Goal: Task Accomplishment & Management: Use online tool/utility

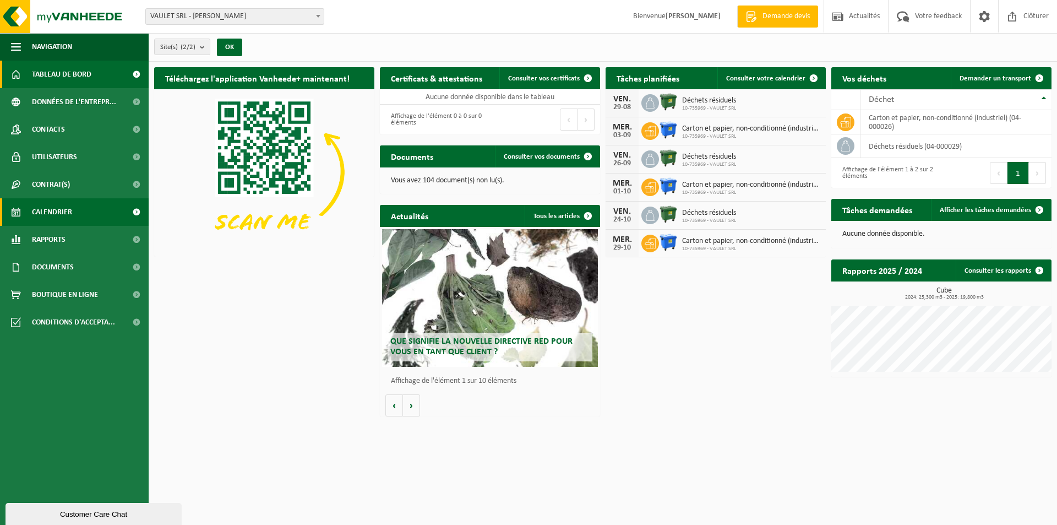
click at [46, 212] on span "Calendrier" at bounding box center [52, 212] width 40 height 28
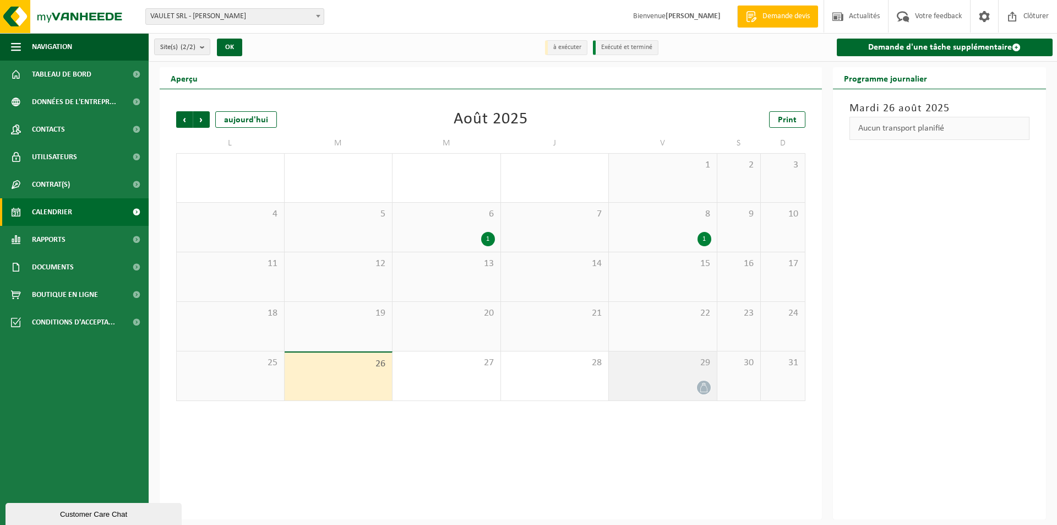
click at [704, 388] on icon at bounding box center [703, 387] width 9 height 9
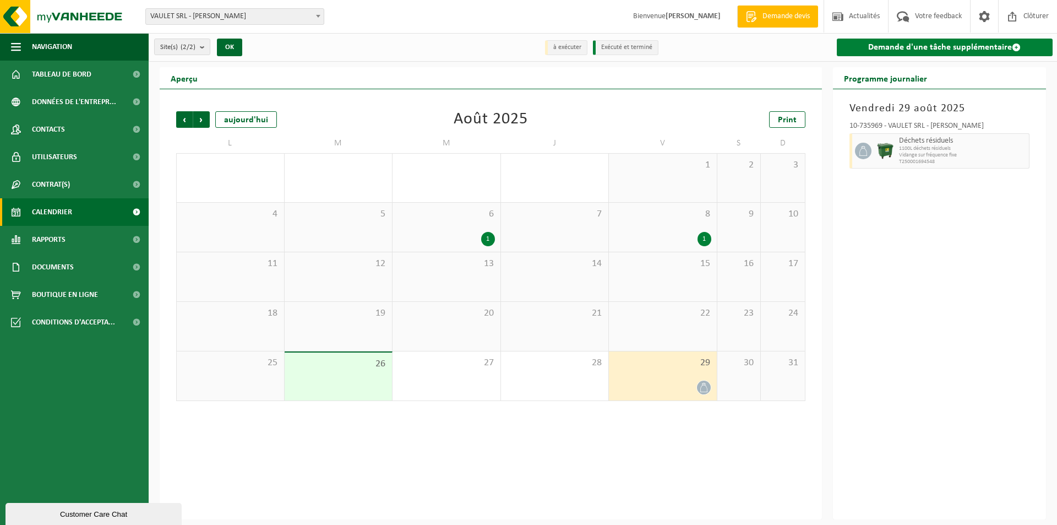
click at [900, 47] on link "Demande d'une tâche supplémentaire" at bounding box center [945, 48] width 216 height 18
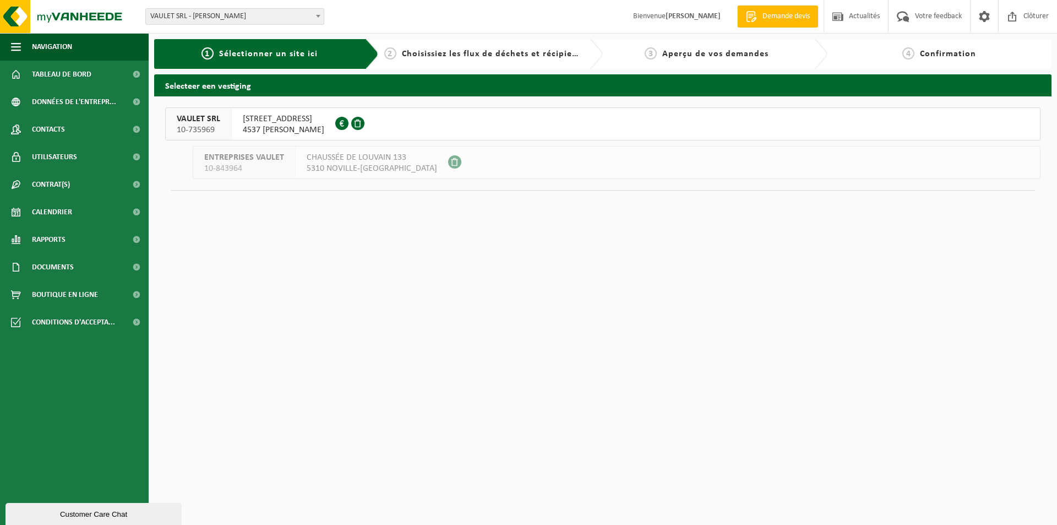
click at [277, 123] on span "RUE ROGEREE 25" at bounding box center [283, 118] width 81 height 11
